Goal: Navigation & Orientation: Find specific page/section

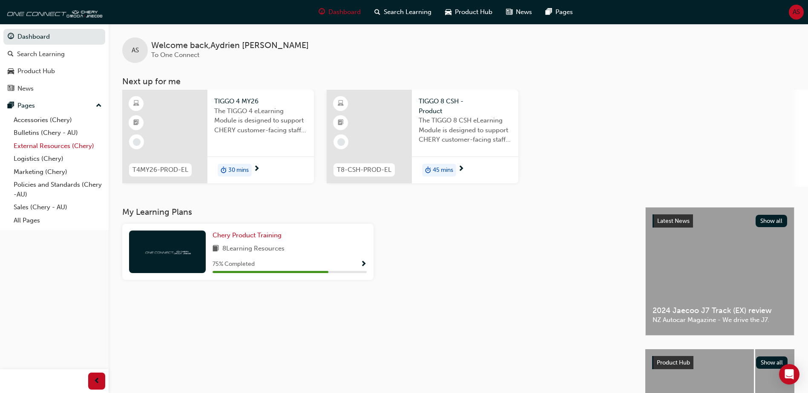
click at [66, 148] on link "External Resources (Chery)" at bounding box center [57, 146] width 95 height 13
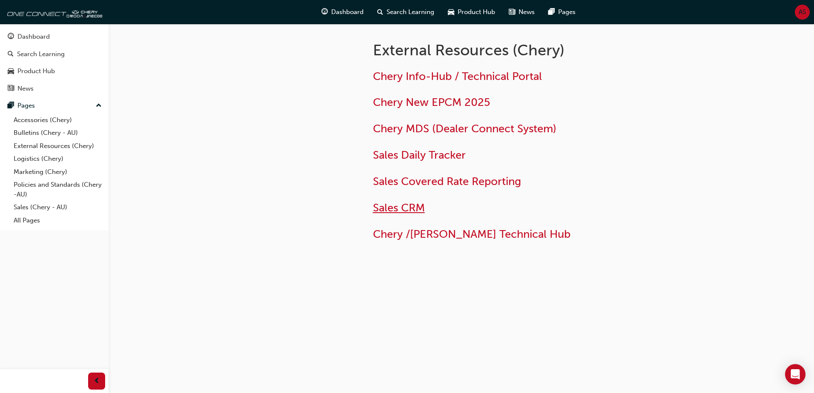
click at [409, 212] on span "Sales CRM" at bounding box center [399, 207] width 52 height 13
